Goal: Task Accomplishment & Management: Manage account settings

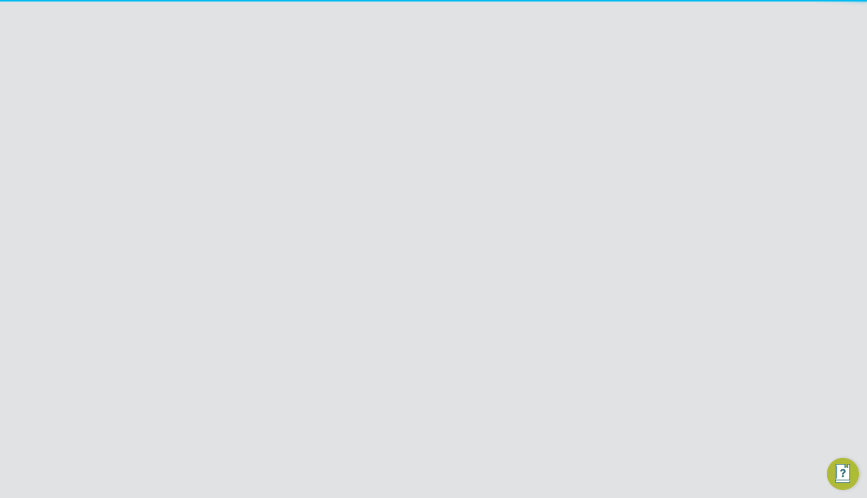
scroll to position [783, 470]
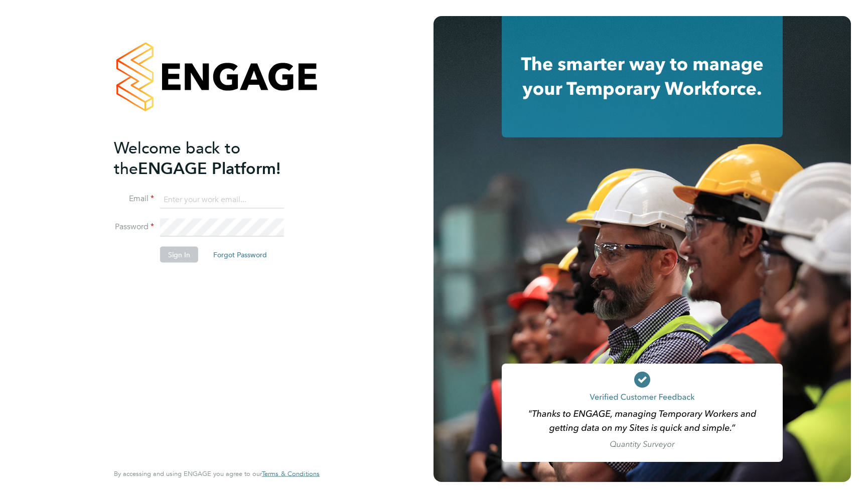
click at [197, 198] on input at bounding box center [222, 200] width 124 height 18
type input "support@engagelabs.io"
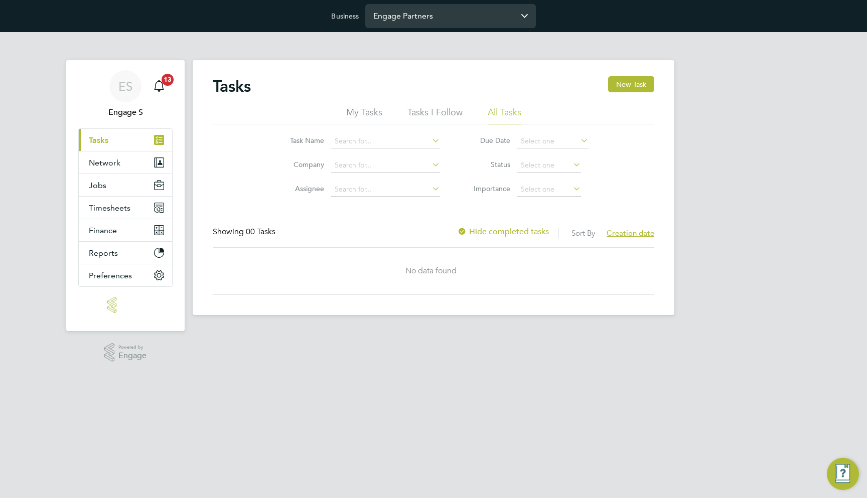
click at [477, 18] on input "Engage Partners" at bounding box center [450, 16] width 171 height 24
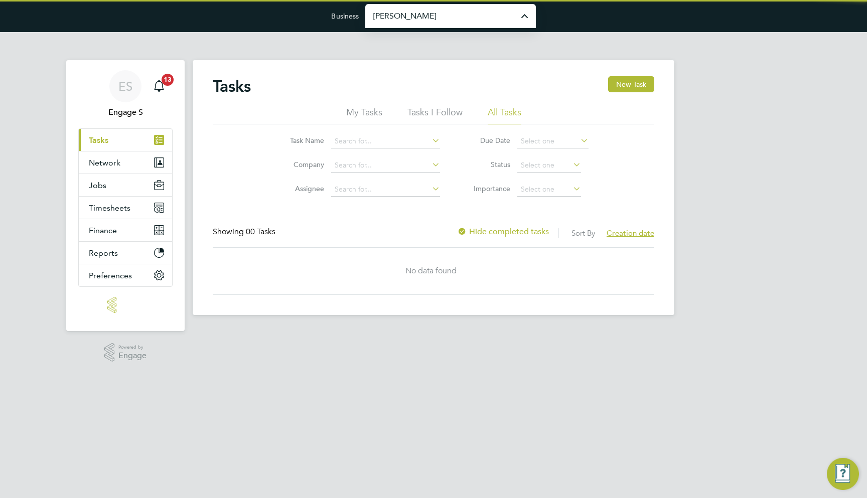
type input "[PERSON_NAME] Construction & Infrastructure Ltd"
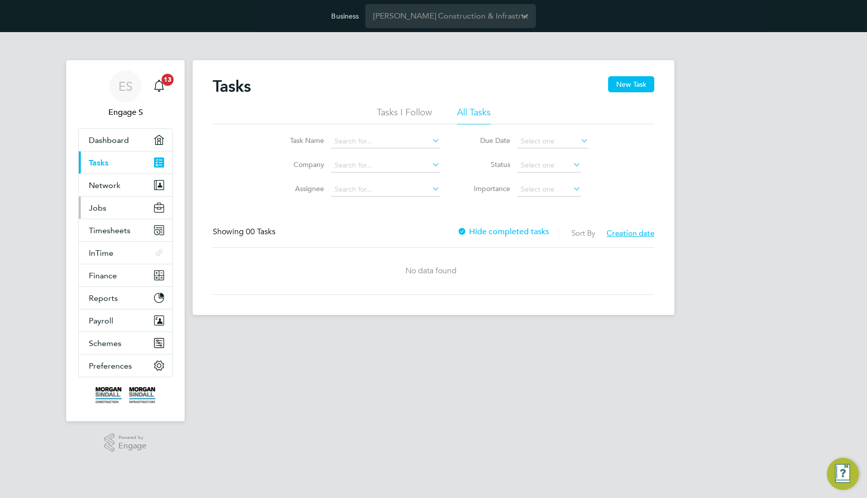
click at [138, 203] on button "Jobs" at bounding box center [125, 208] width 93 height 22
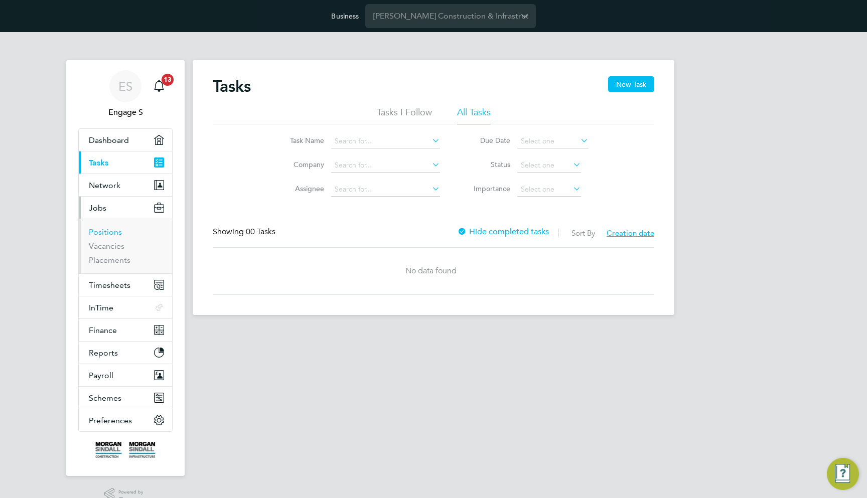
click at [114, 232] on link "Positions" at bounding box center [105, 232] width 33 height 10
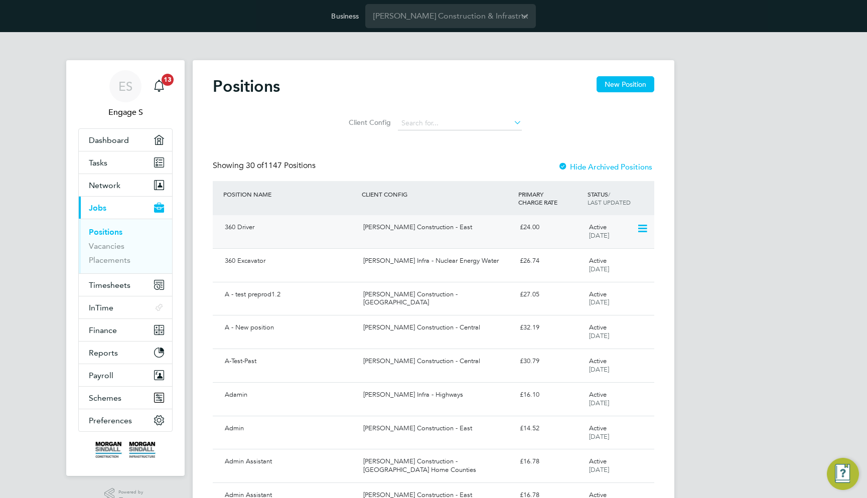
click at [479, 240] on div "360 Driver Morgan Sindall Construction - East £24.00 Active 24 Jul 2025" at bounding box center [433, 231] width 441 height 33
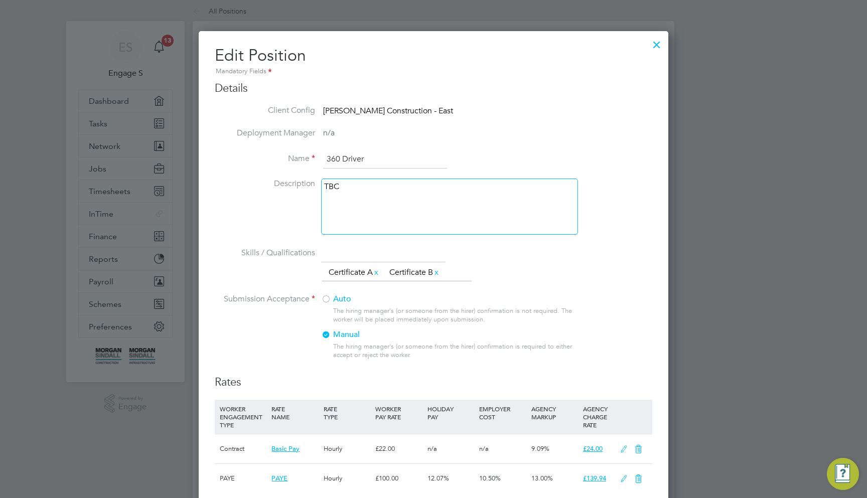
scroll to position [185, 0]
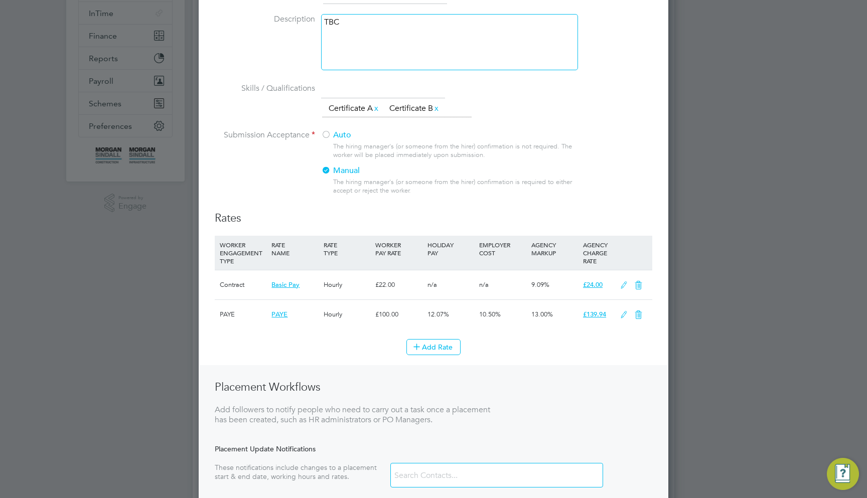
click at [624, 281] on icon at bounding box center [623, 285] width 13 height 8
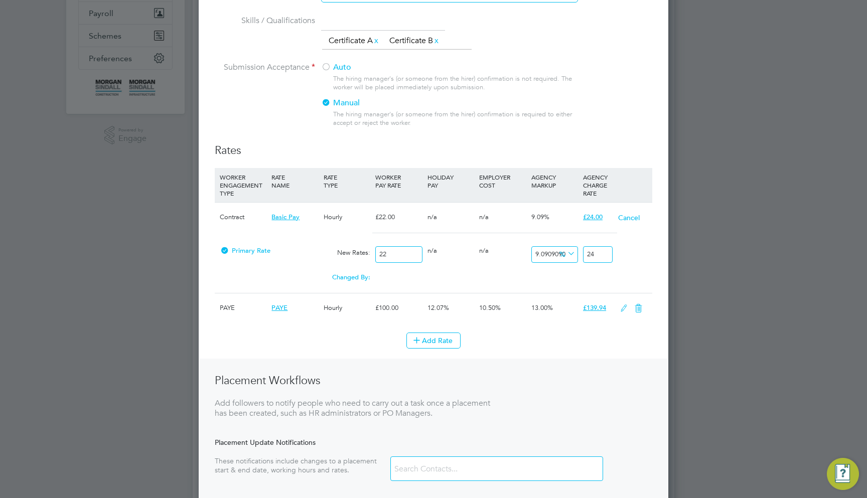
scroll to position [357, 0]
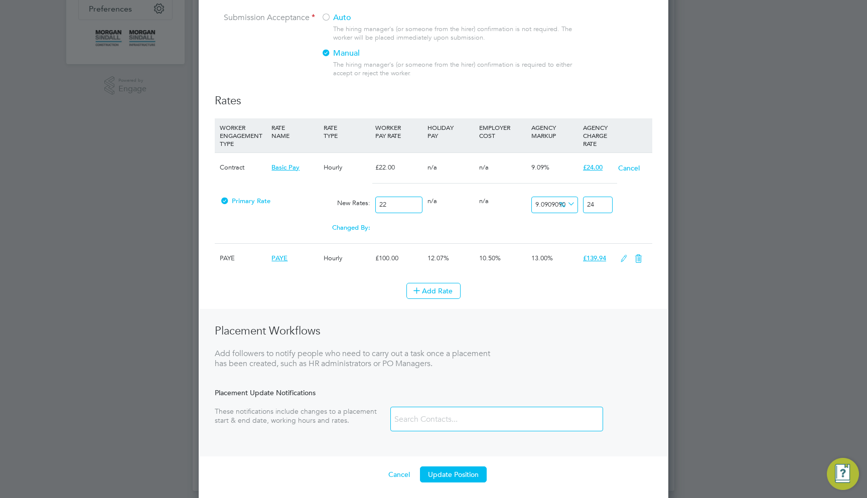
click at [628, 167] on button "Cancel" at bounding box center [628, 168] width 23 height 10
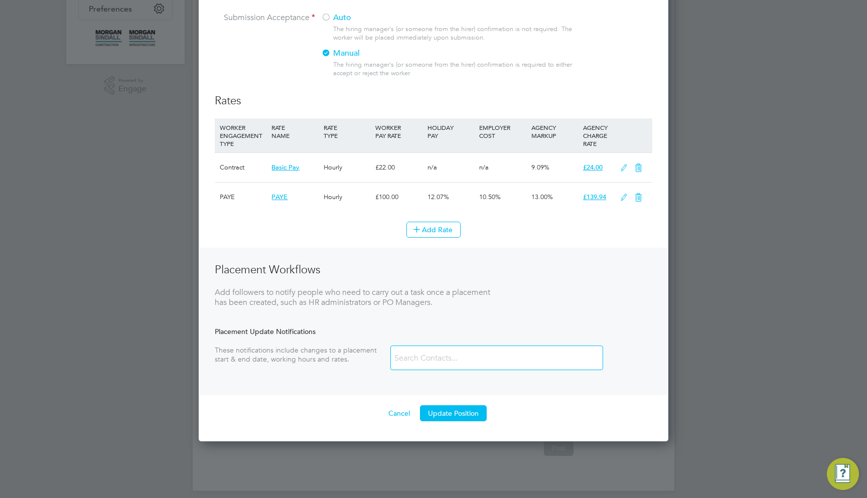
click at [623, 199] on icon at bounding box center [623, 198] width 13 height 8
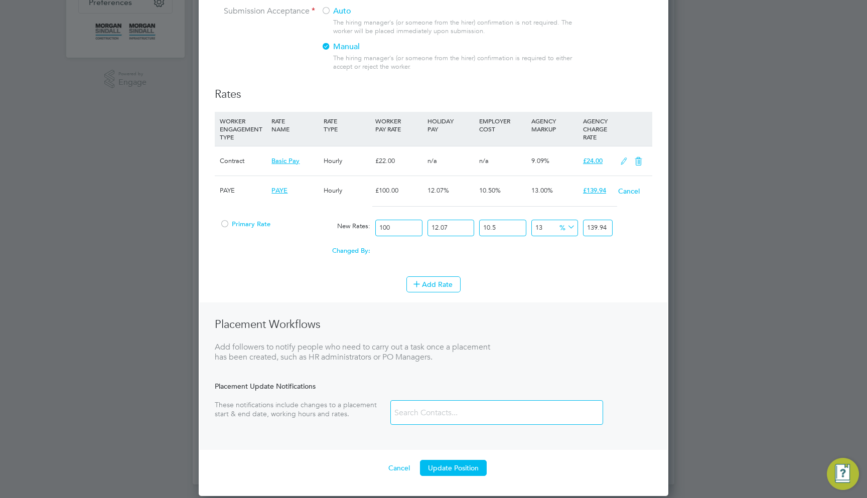
scroll to position [363, 0]
